Goal: Find specific page/section: Find specific page/section

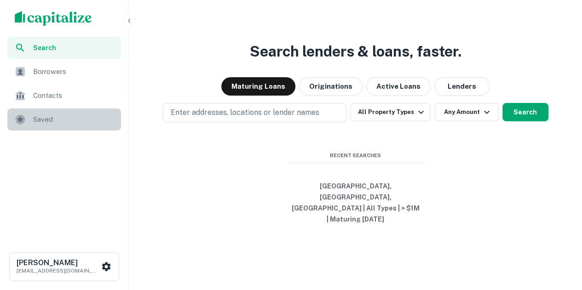
click at [81, 118] on span "Saved" at bounding box center [74, 119] width 82 height 11
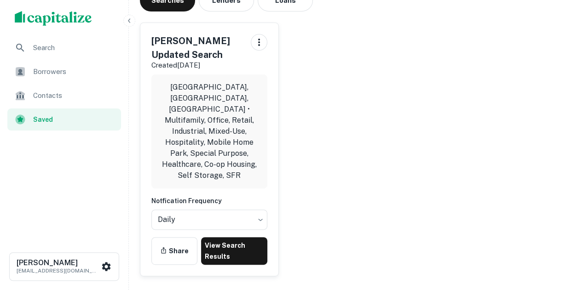
scroll to position [92, 0]
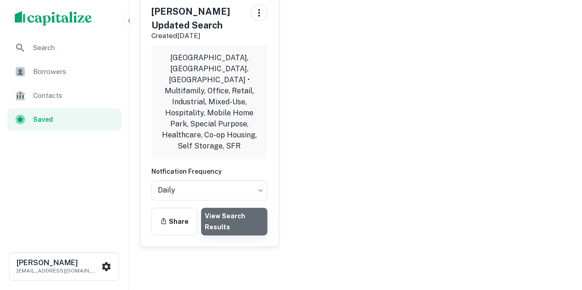
click at [229, 208] on link "View Search Results" at bounding box center [234, 222] width 66 height 28
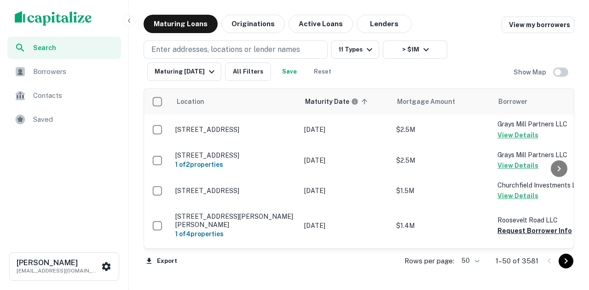
scroll to position [92, 0]
